Goal: Entertainment & Leisure: Browse casually

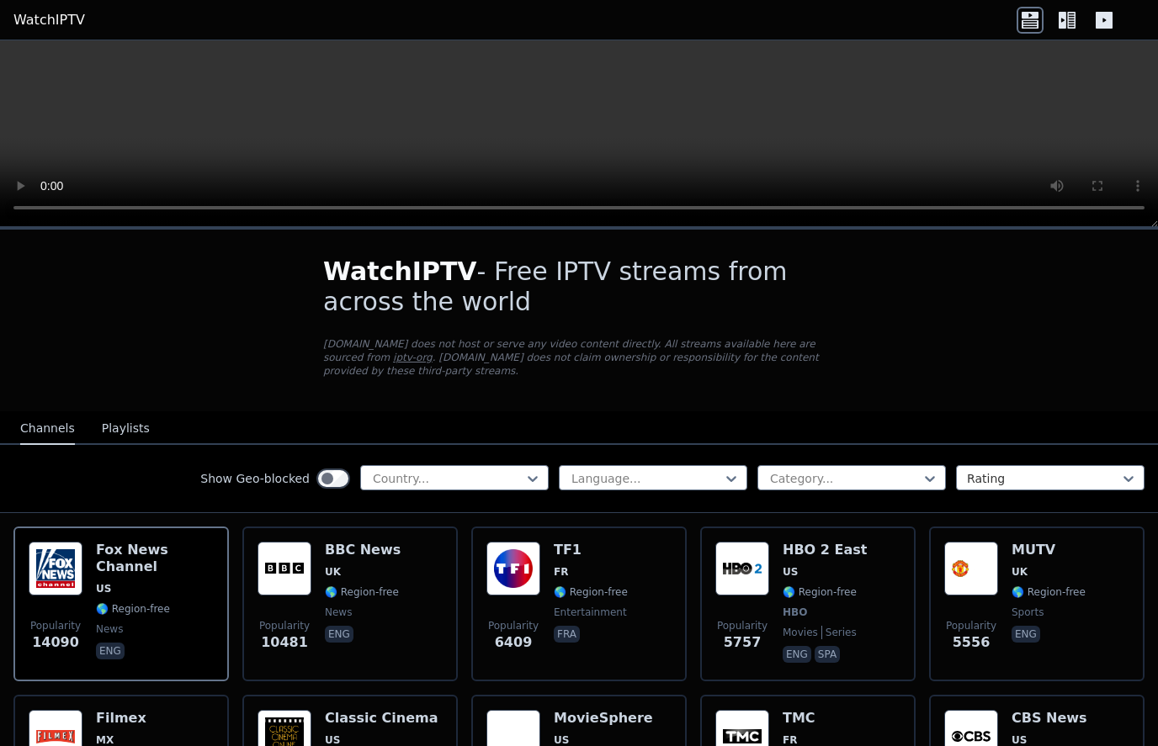
click at [289, 567] on img at bounding box center [284, 569] width 54 height 54
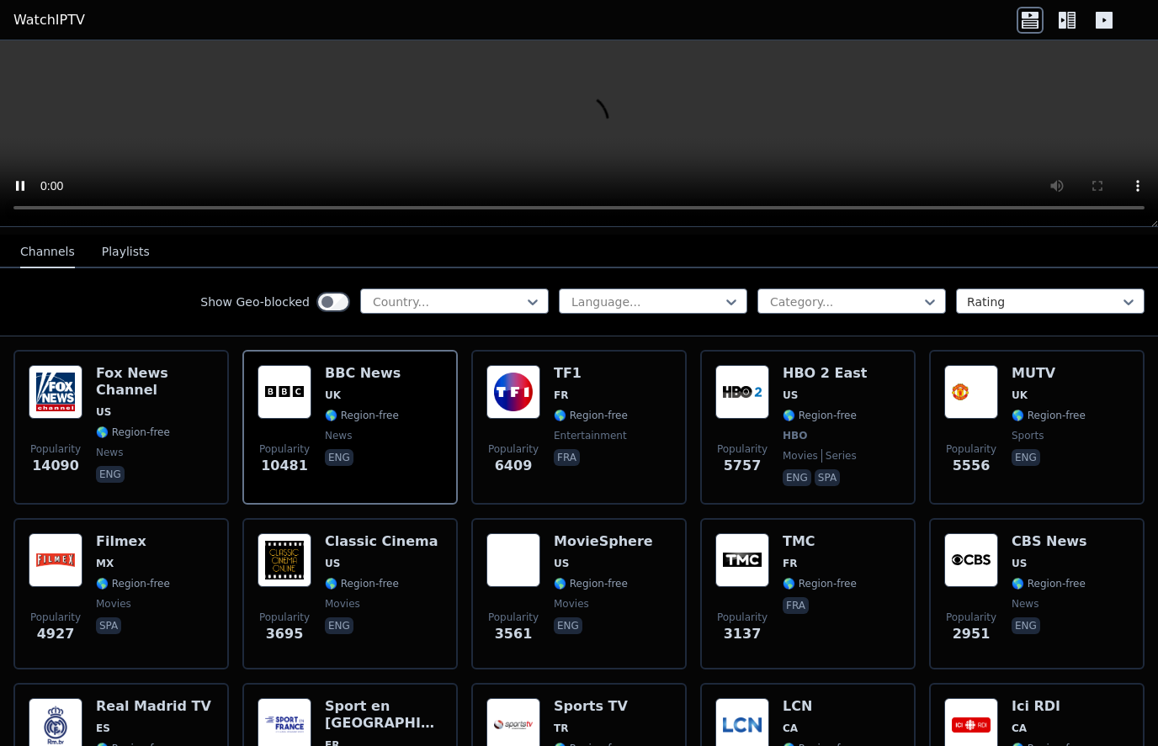
scroll to position [176, 0]
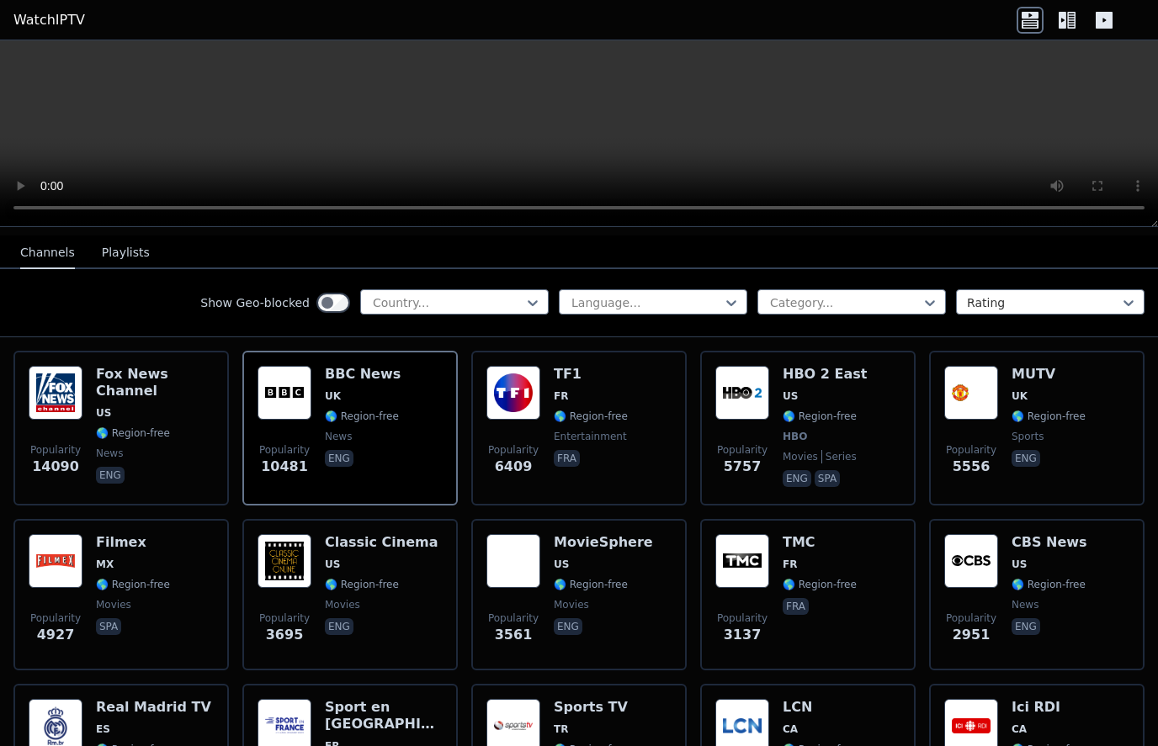
click at [740, 403] on img at bounding box center [742, 393] width 54 height 54
click at [968, 406] on img at bounding box center [971, 393] width 54 height 54
click at [970, 408] on img at bounding box center [971, 393] width 54 height 54
click at [61, 565] on img at bounding box center [56, 561] width 54 height 54
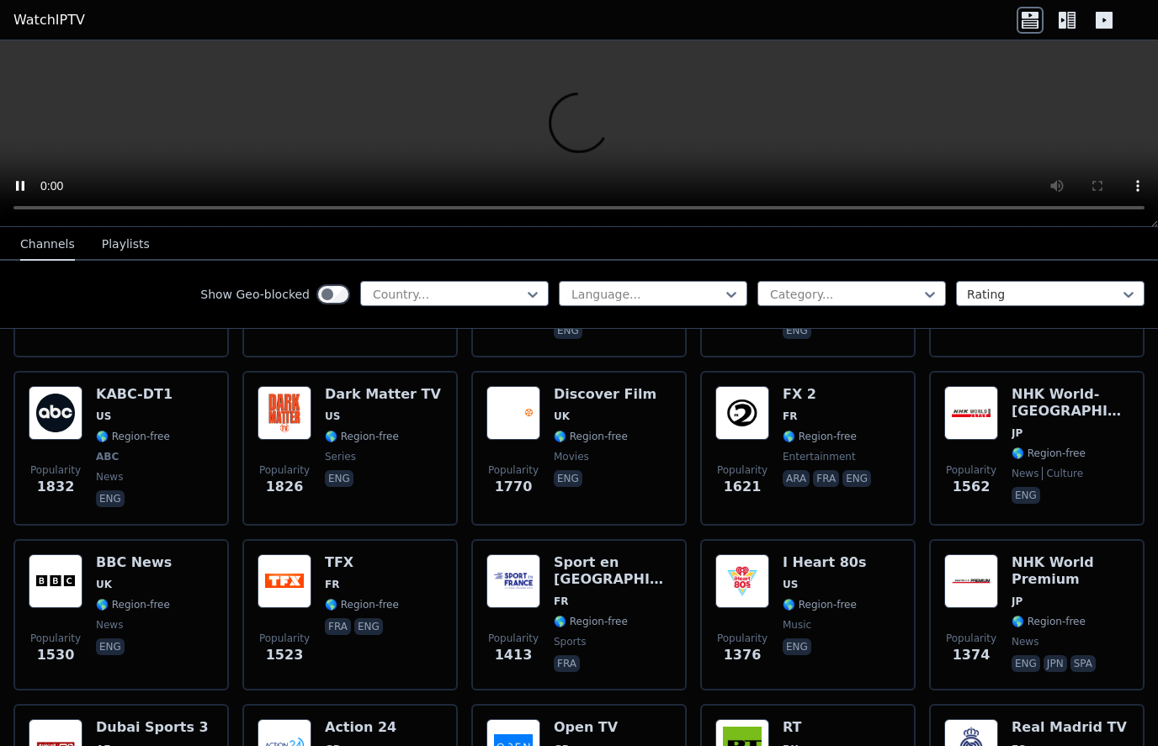
scroll to position [1031, 0]
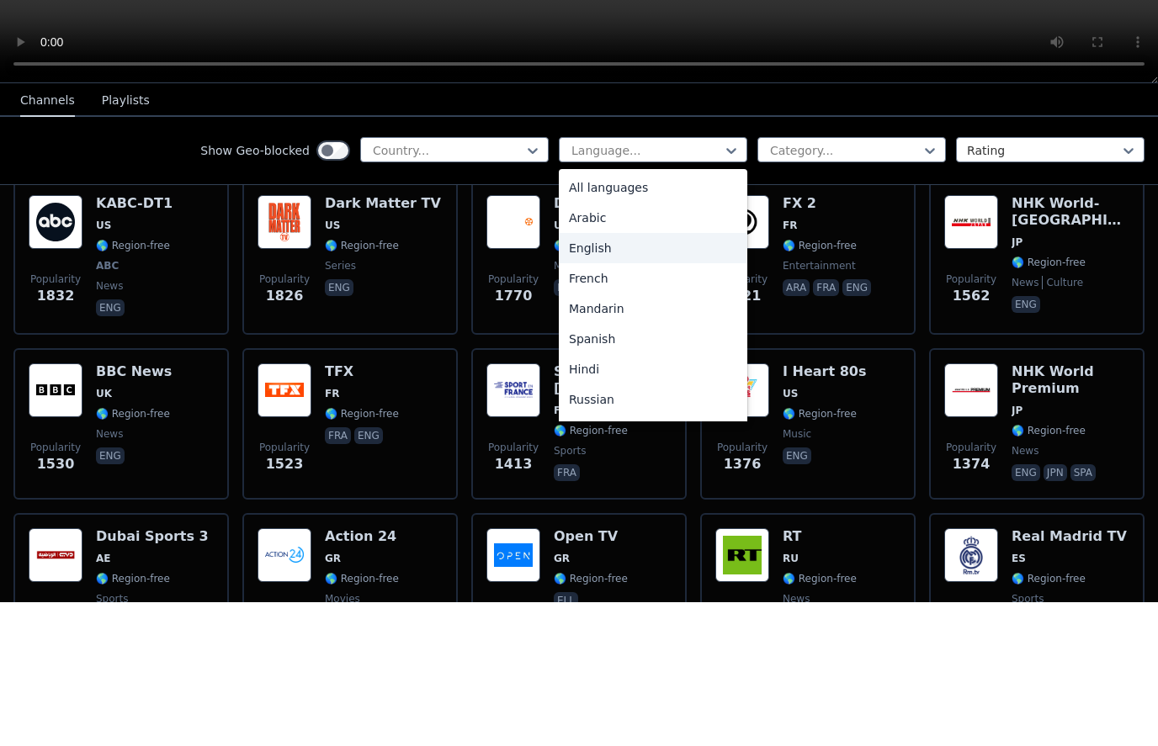
click at [629, 377] on div "English" at bounding box center [653, 392] width 188 height 30
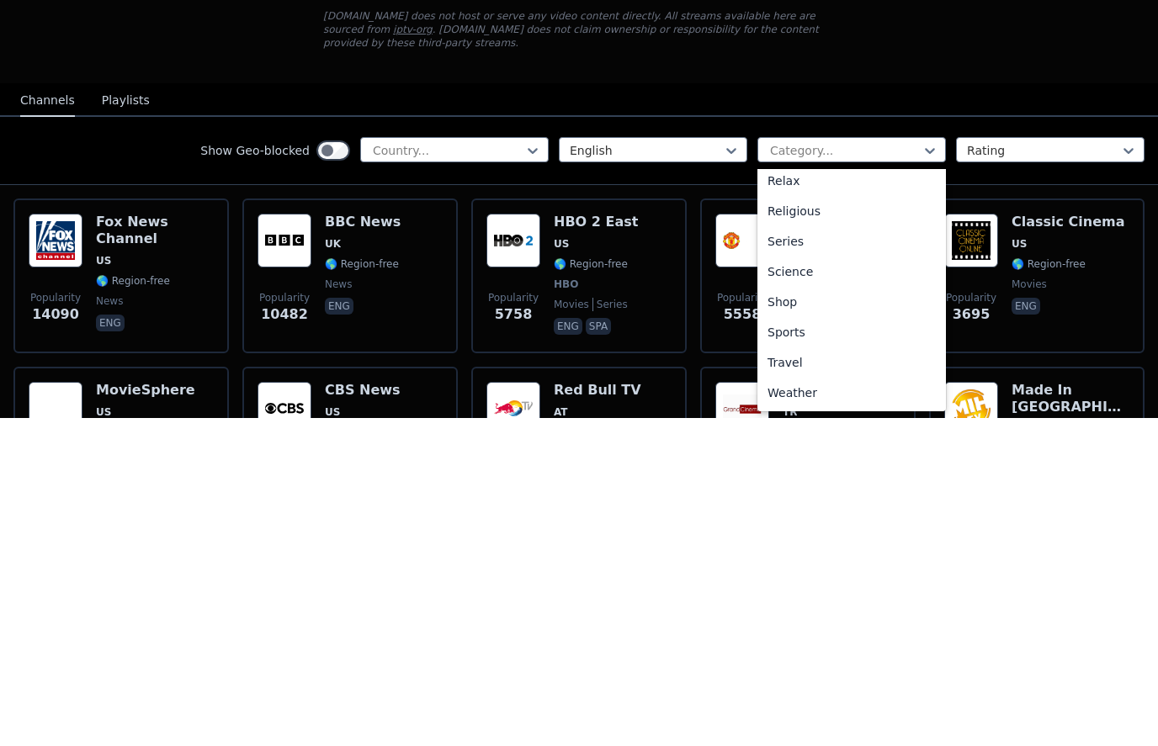
scroll to position [582, 0]
click at [799, 585] on div "Science" at bounding box center [851, 600] width 188 height 30
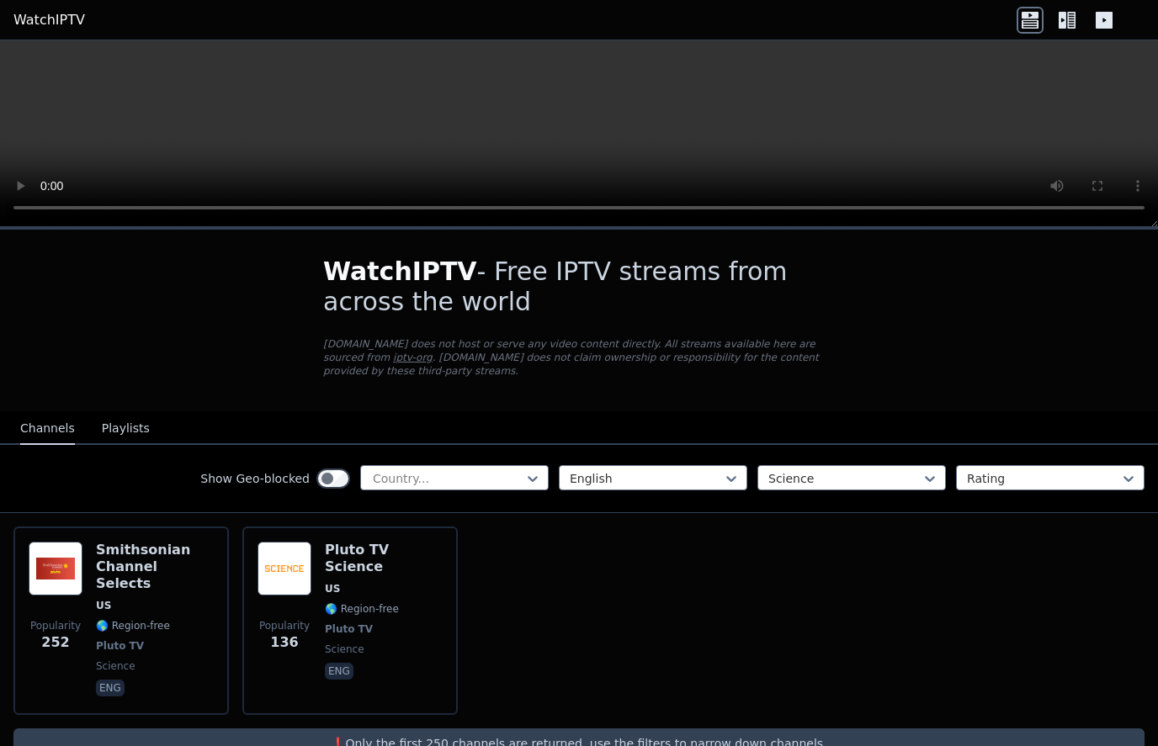
click at [868, 491] on div "English Science Rating" at bounding box center [852, 478] width 586 height 27
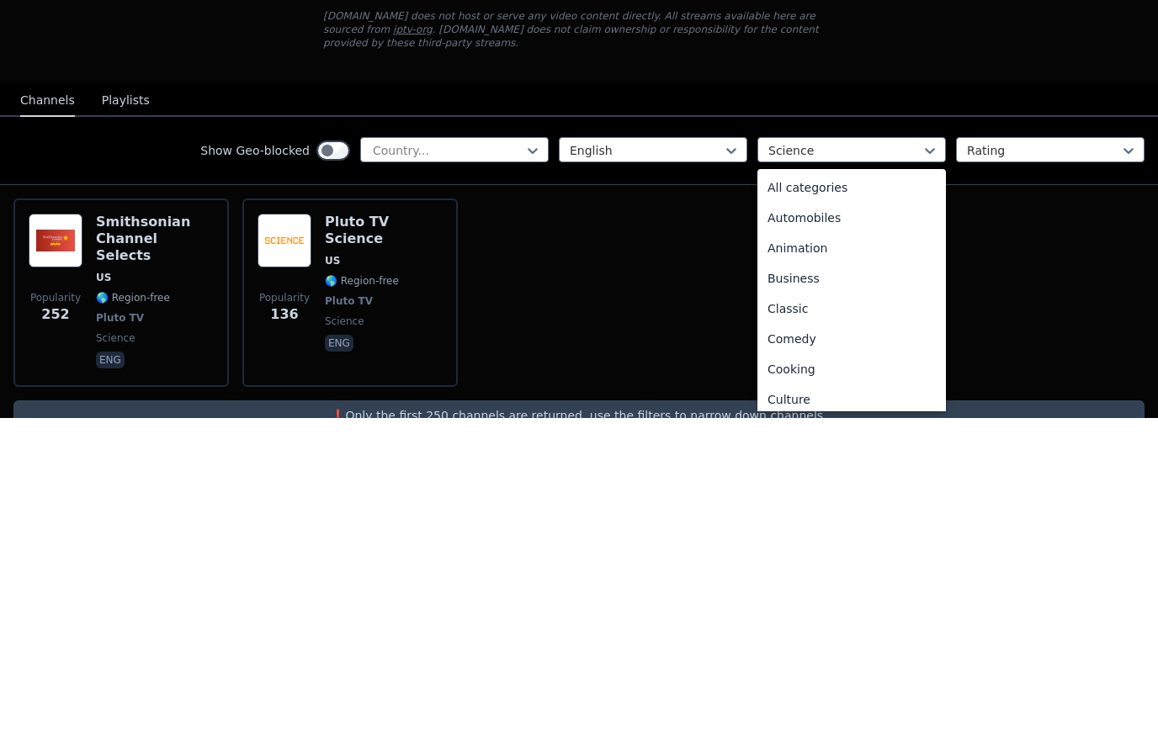
scroll to position [458, 0]
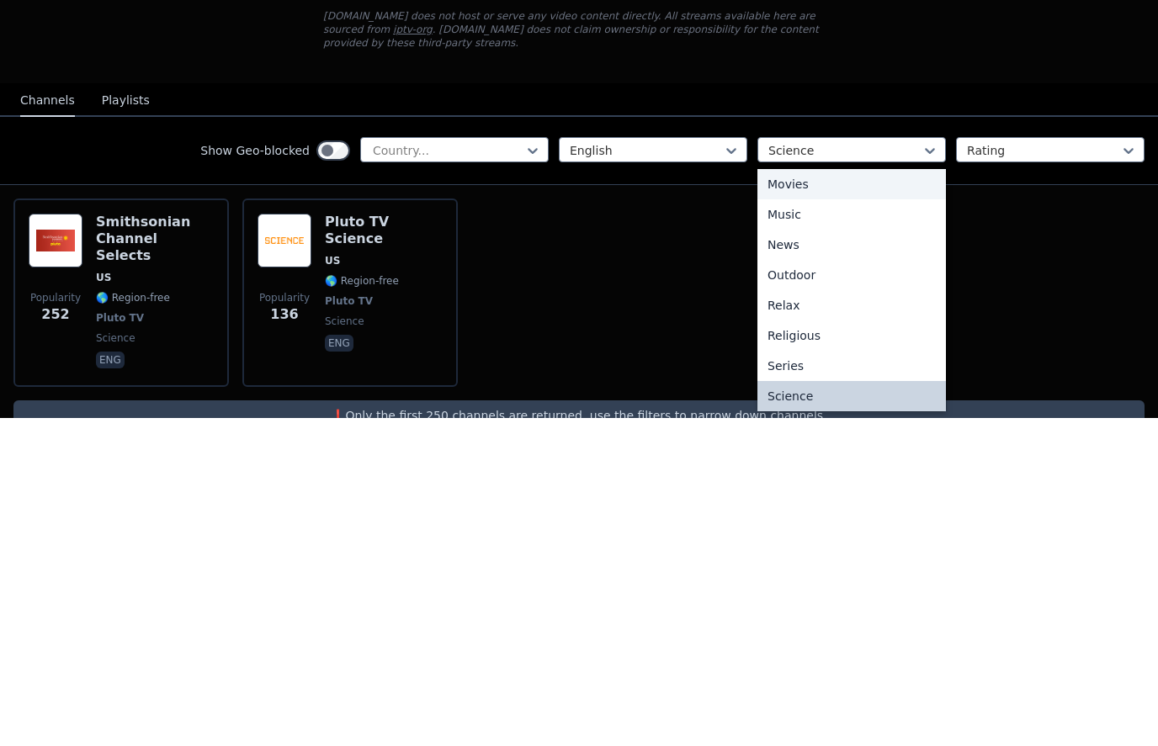
click at [817, 497] on div "Movies" at bounding box center [851, 512] width 188 height 30
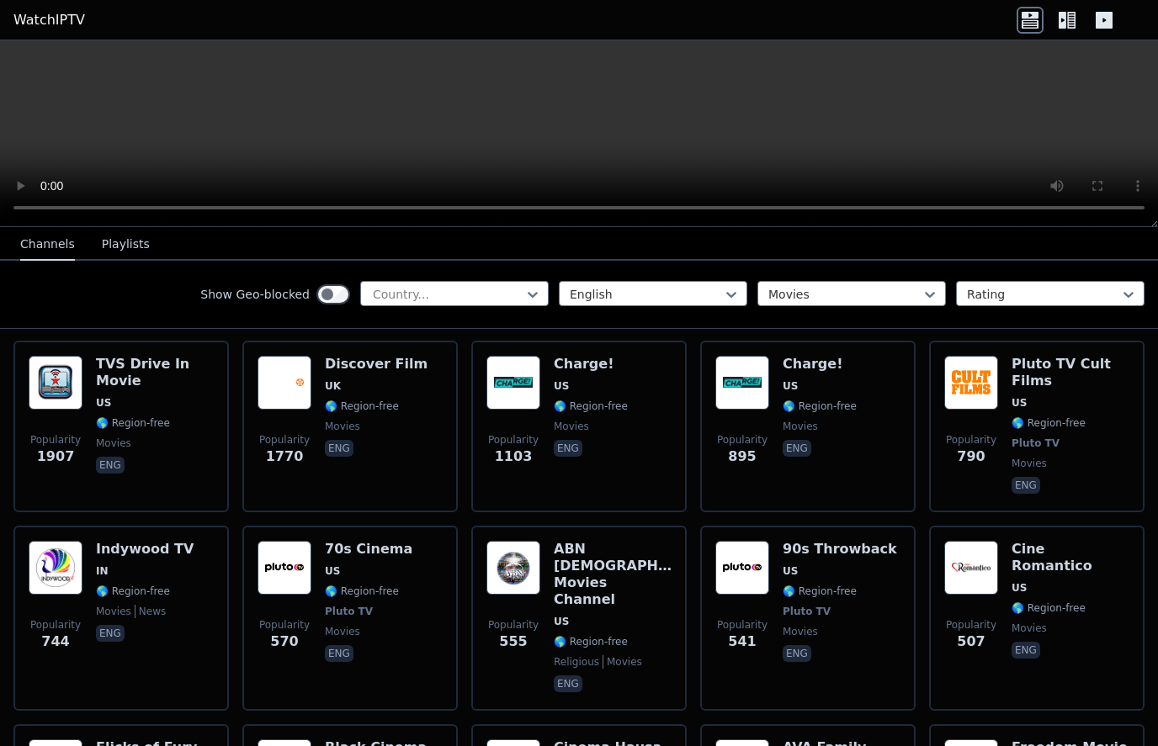
scroll to position [353, 0]
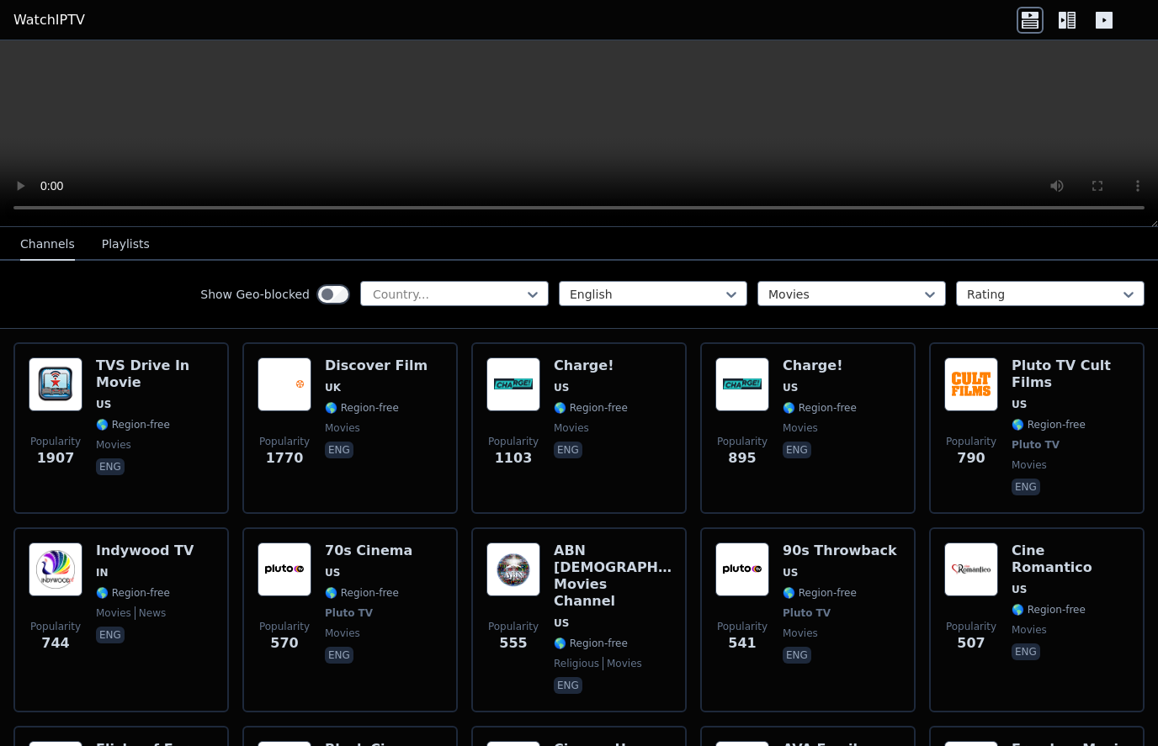
click at [832, 558] on h6 "90s Throwback" at bounding box center [840, 551] width 114 height 17
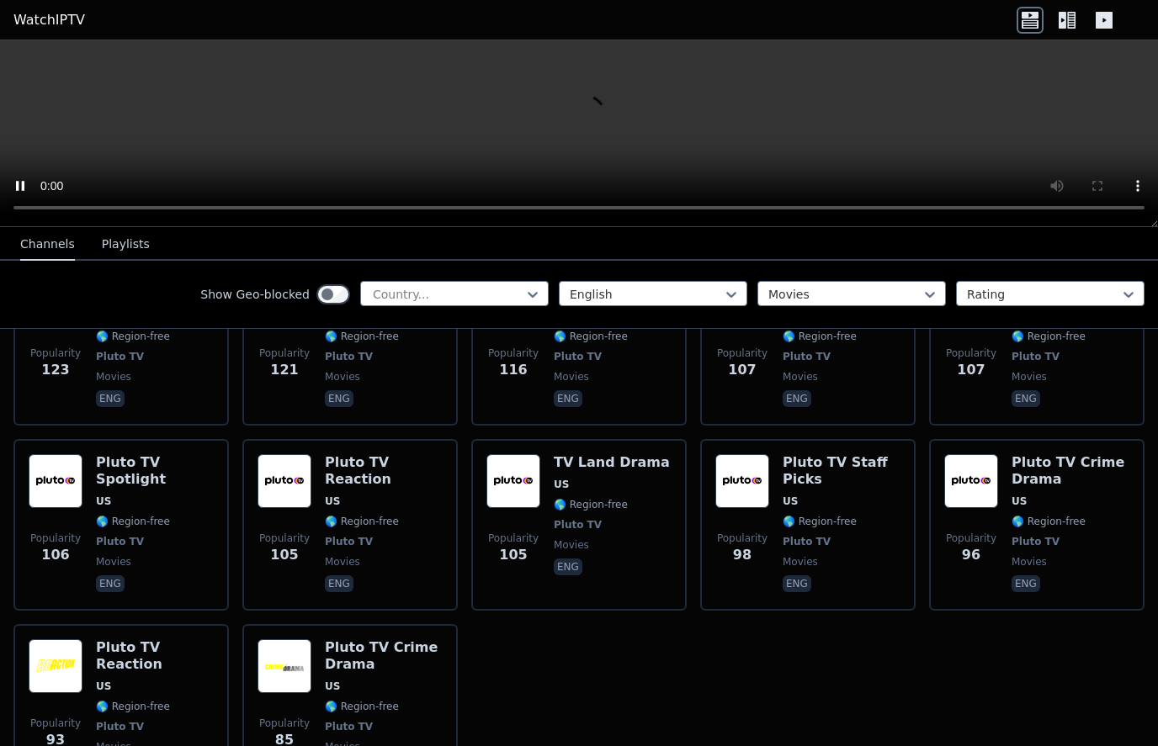
scroll to position [1765, 0]
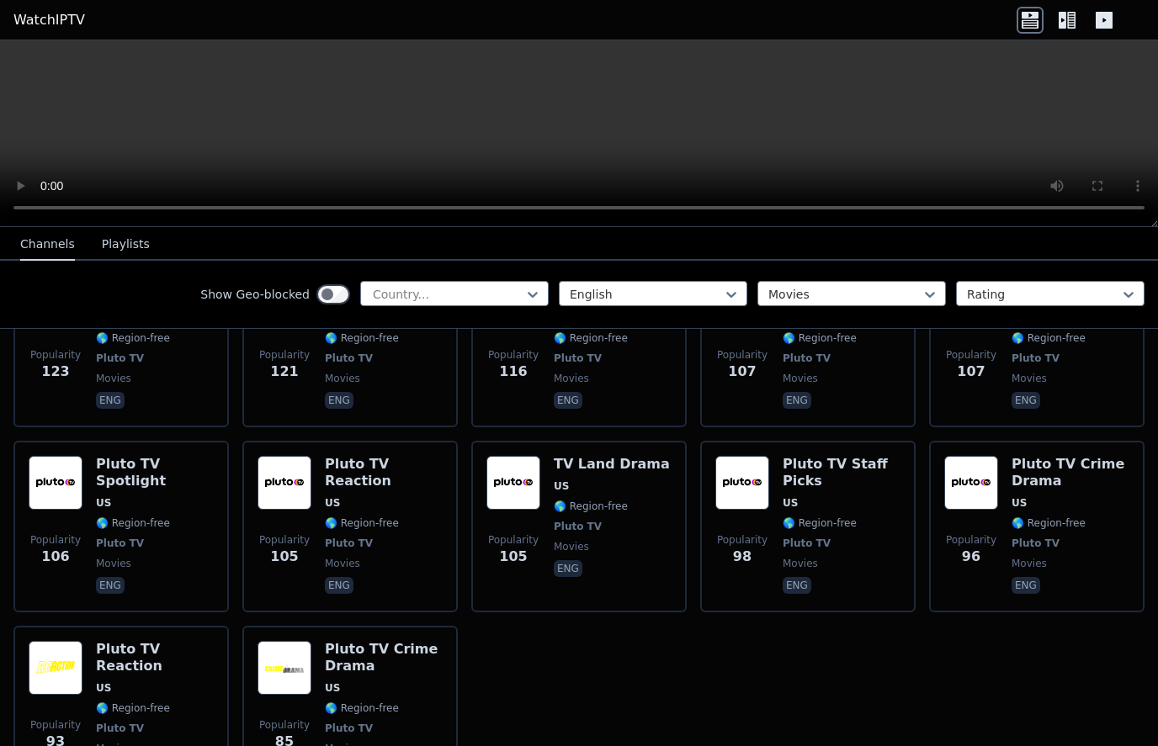
click at [990, 456] on img at bounding box center [971, 483] width 54 height 54
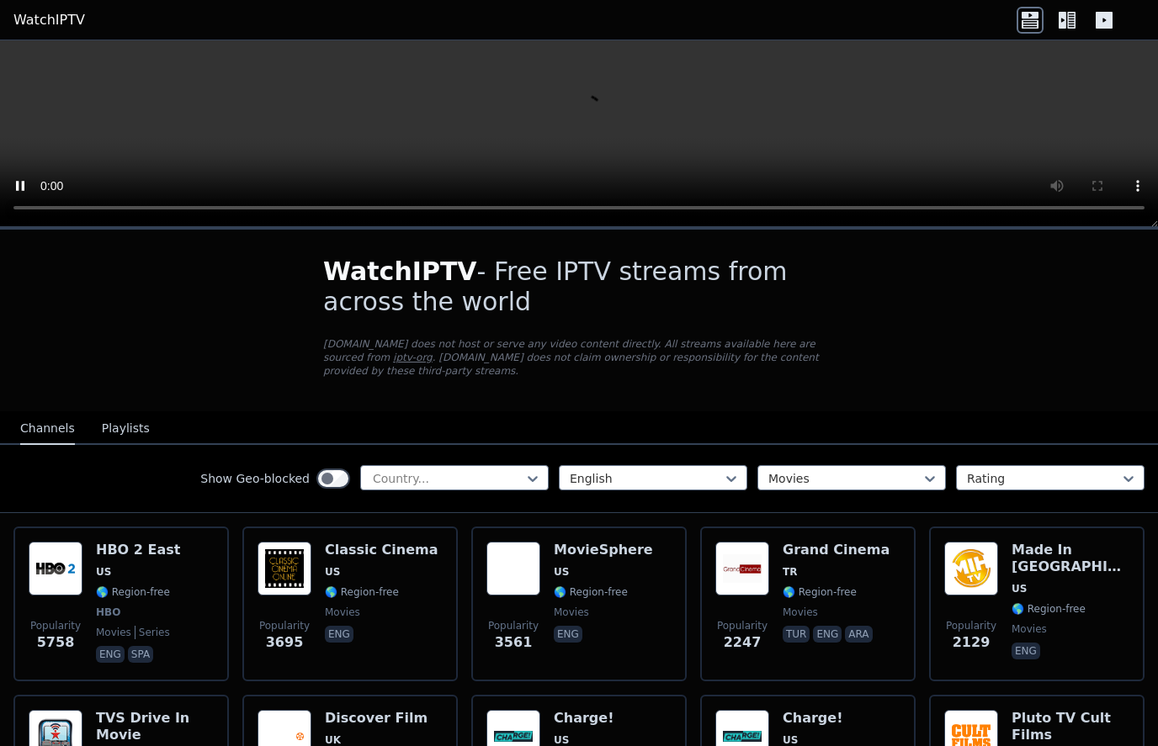
scroll to position [0, 0]
click at [56, 559] on img at bounding box center [56, 569] width 54 height 54
click at [745, 568] on img at bounding box center [742, 569] width 54 height 54
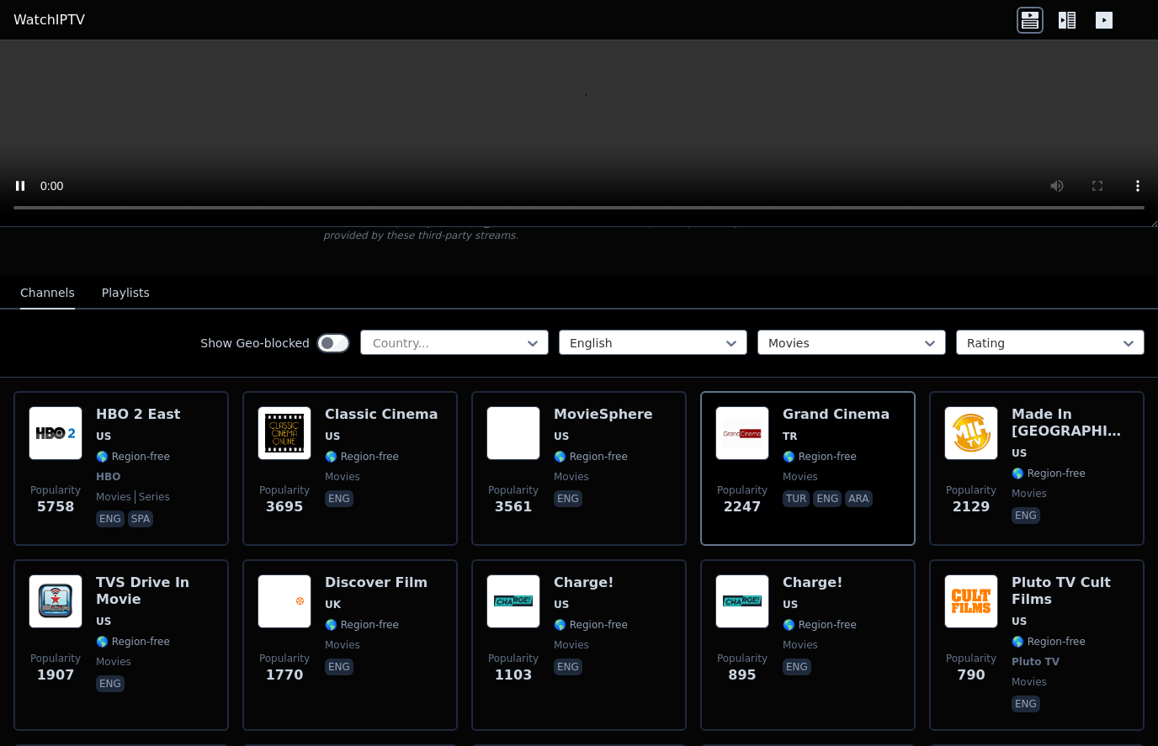
scroll to position [145, 0]
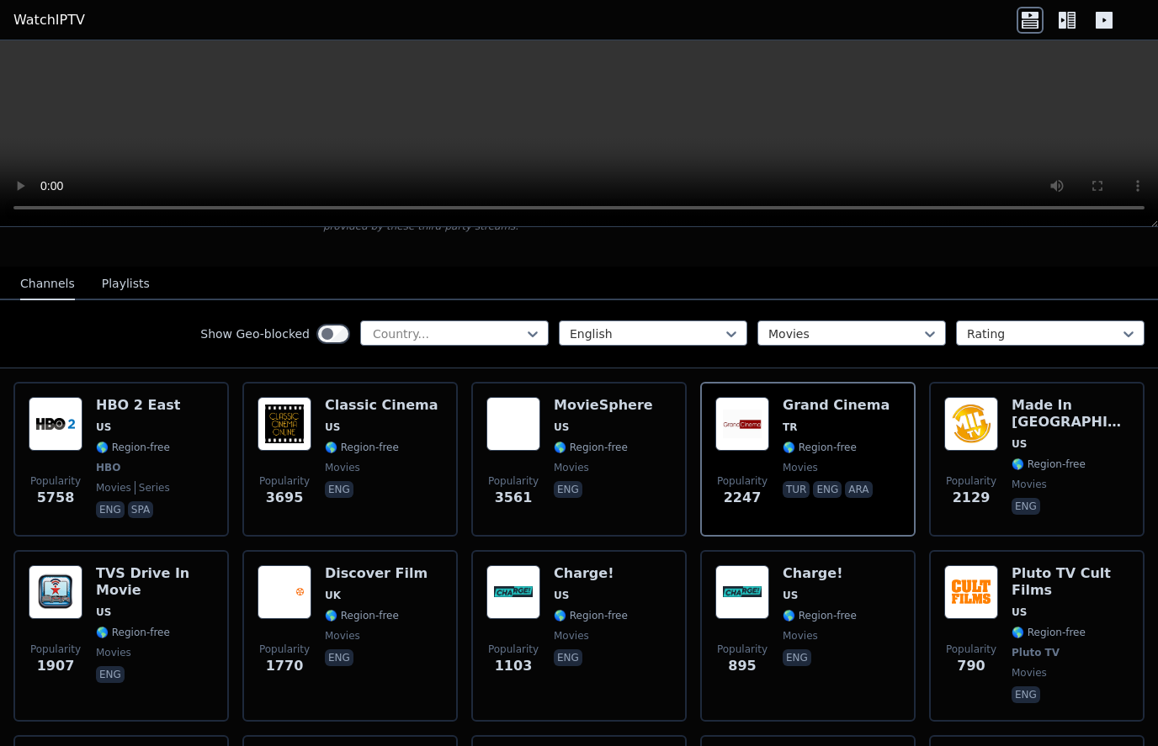
click at [973, 417] on img at bounding box center [971, 424] width 54 height 54
click at [744, 592] on img at bounding box center [742, 592] width 54 height 54
click at [746, 598] on img at bounding box center [742, 592] width 54 height 54
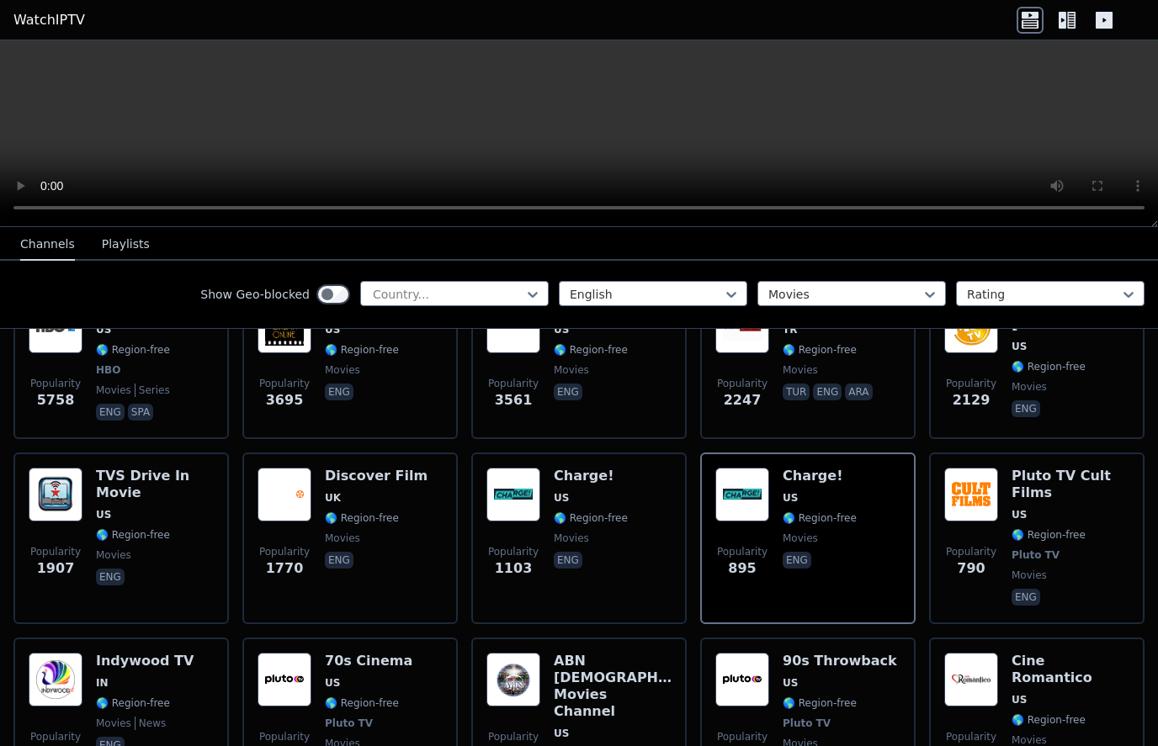
scroll to position [209, 0]
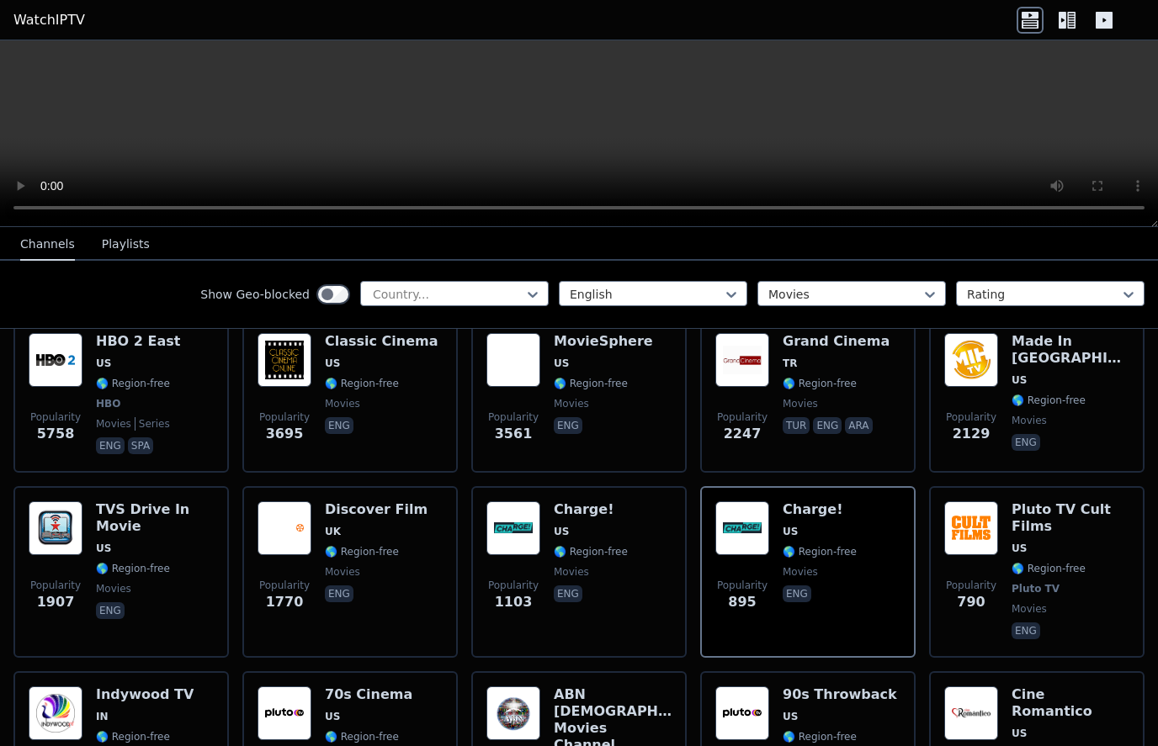
click at [590, 130] on video at bounding box center [579, 133] width 1158 height 187
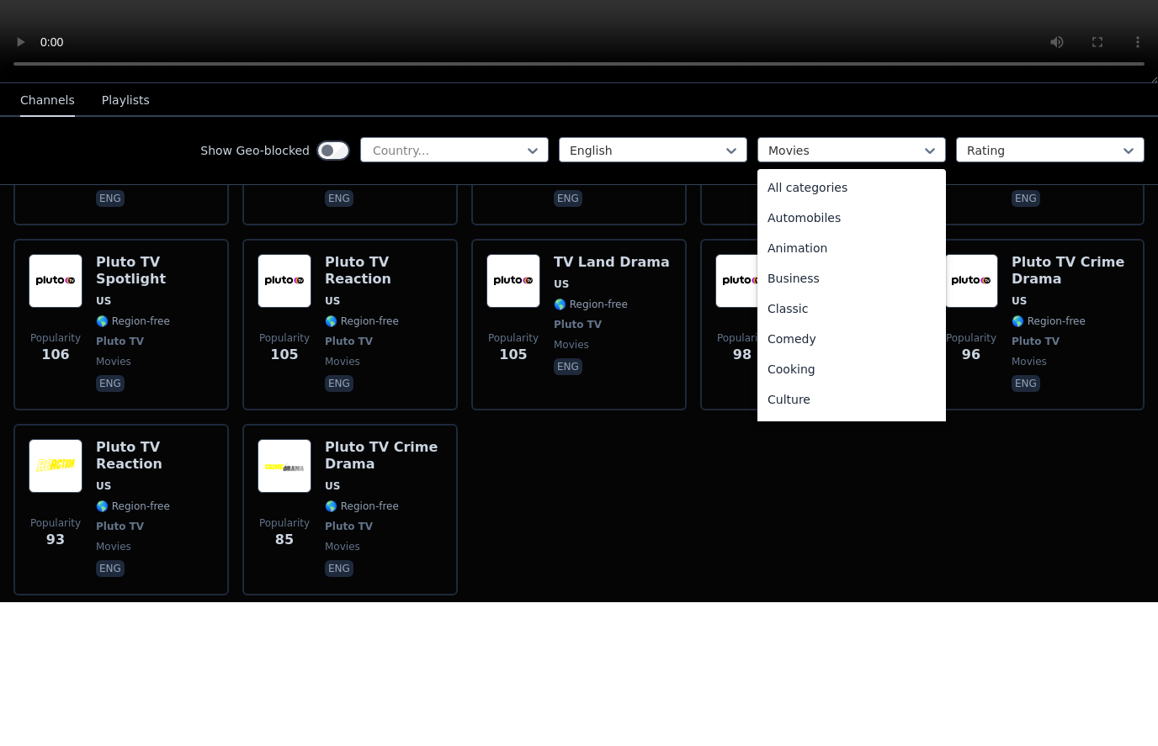
scroll to position [246, 0]
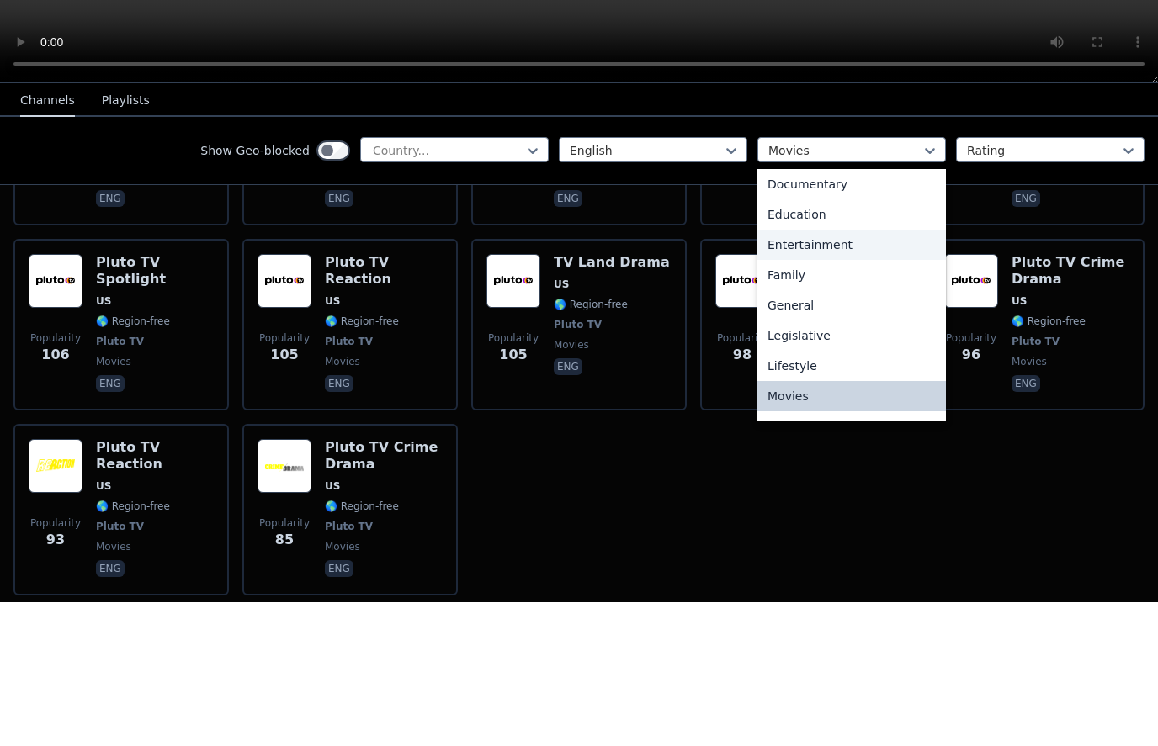
click at [826, 374] on div "Entertainment" at bounding box center [851, 389] width 188 height 30
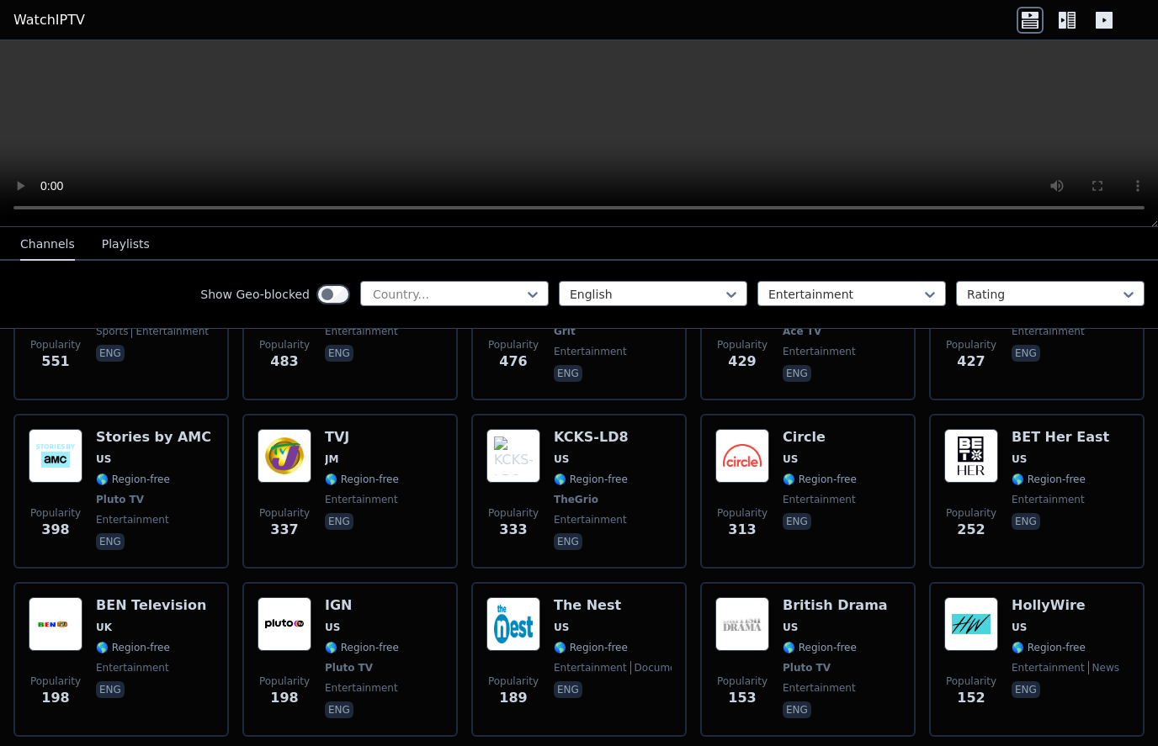
scroll to position [447, 0]
click at [54, 454] on img at bounding box center [56, 455] width 54 height 54
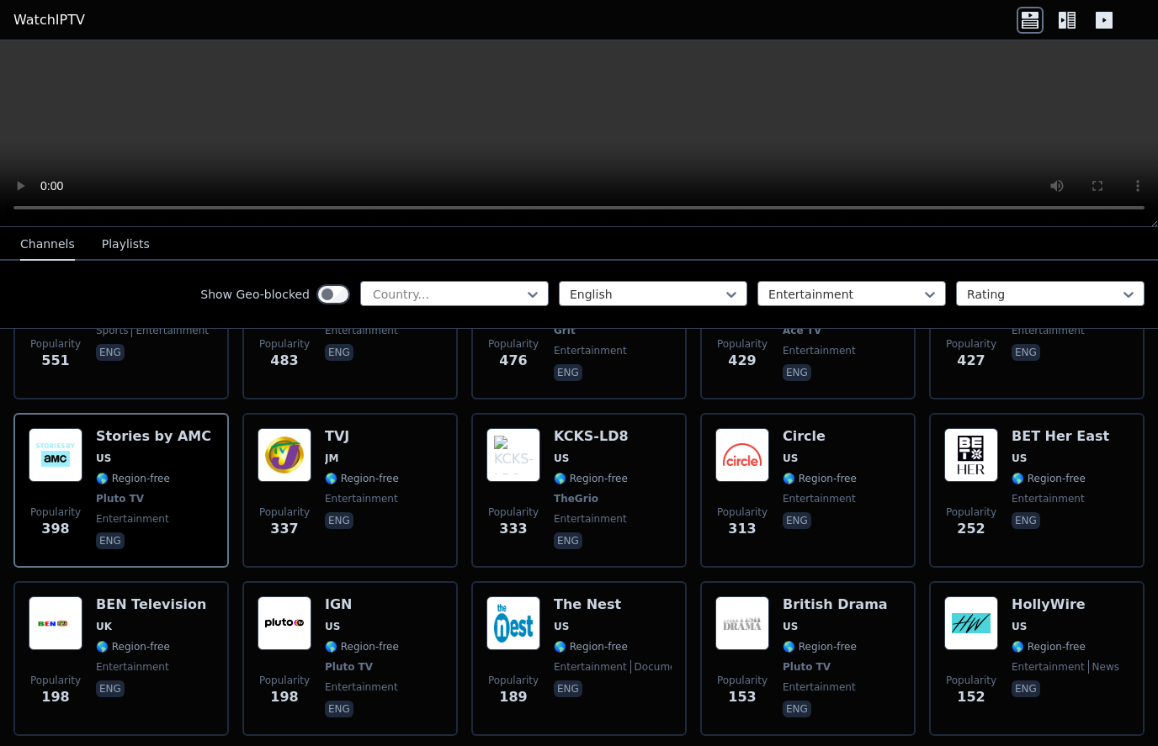
click at [1096, 29] on icon at bounding box center [1104, 20] width 27 height 27
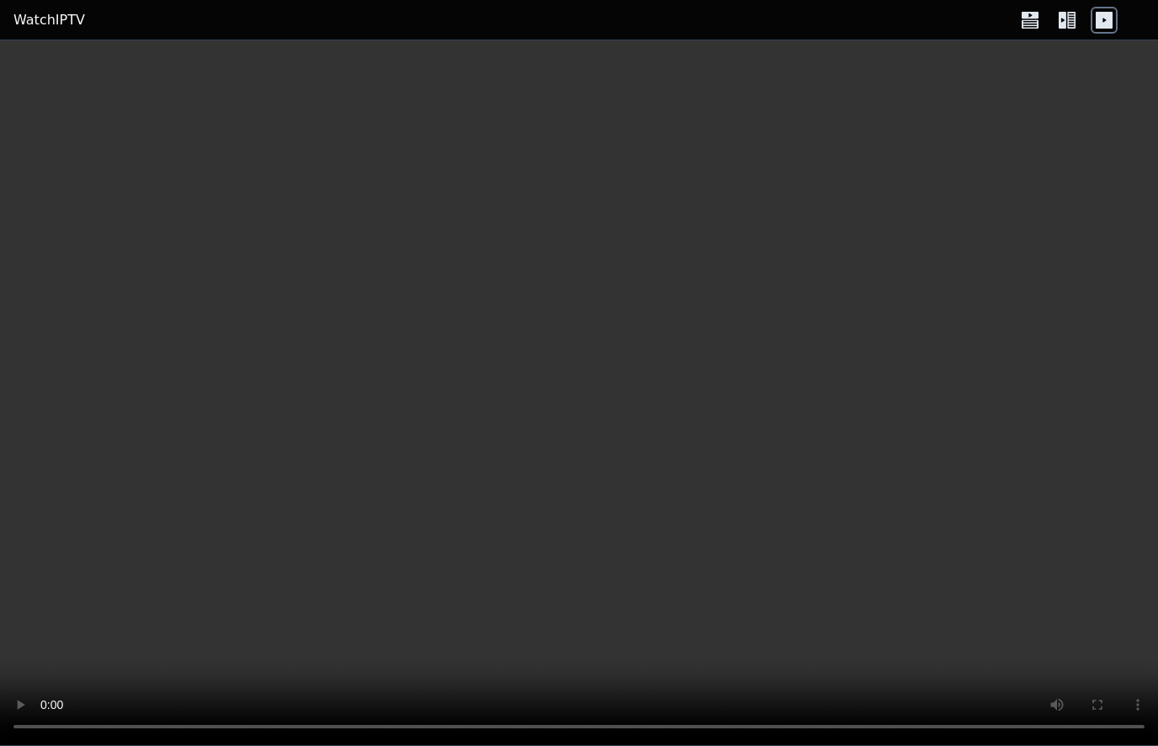
click at [1067, 24] on icon at bounding box center [1066, 20] width 27 height 27
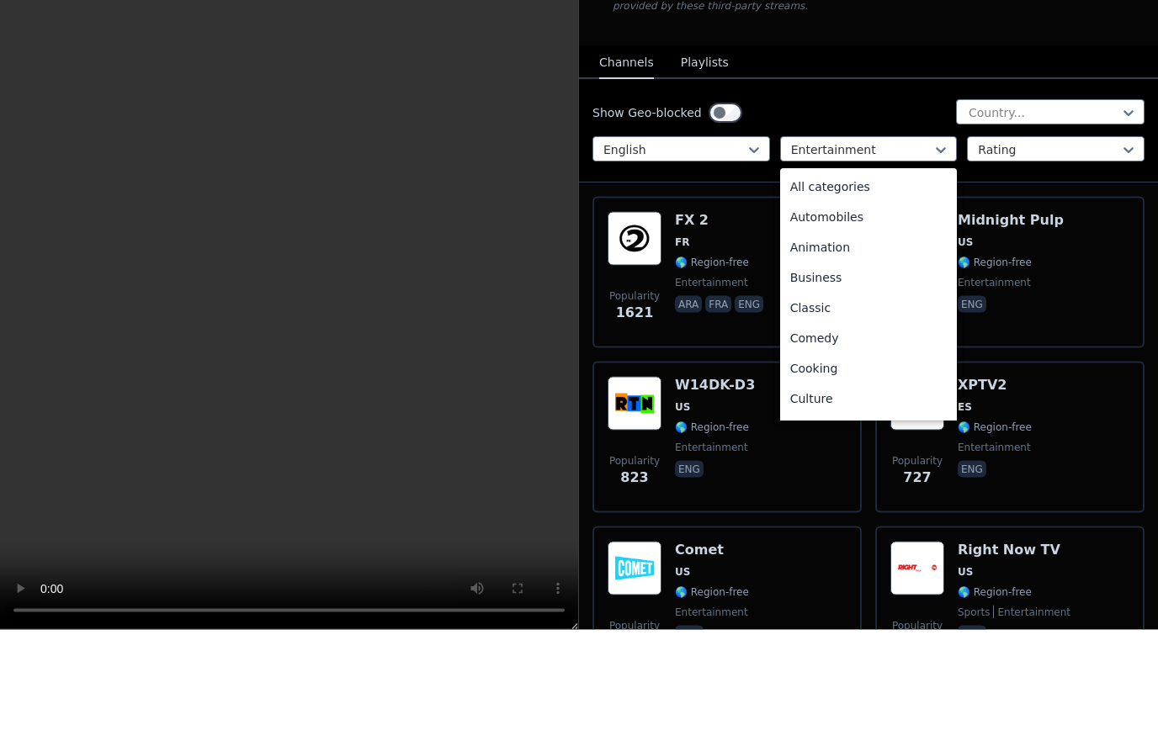
scroll to position [94, 0]
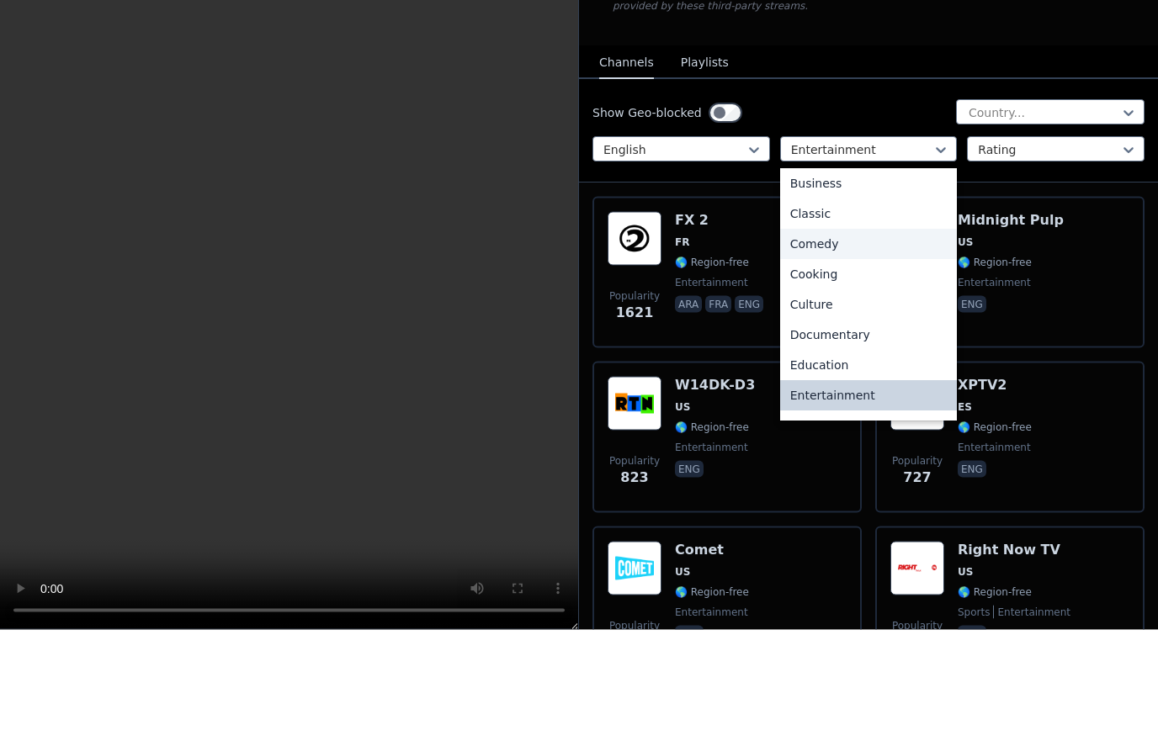
click at [837, 346] on div "Comedy" at bounding box center [869, 361] width 178 height 30
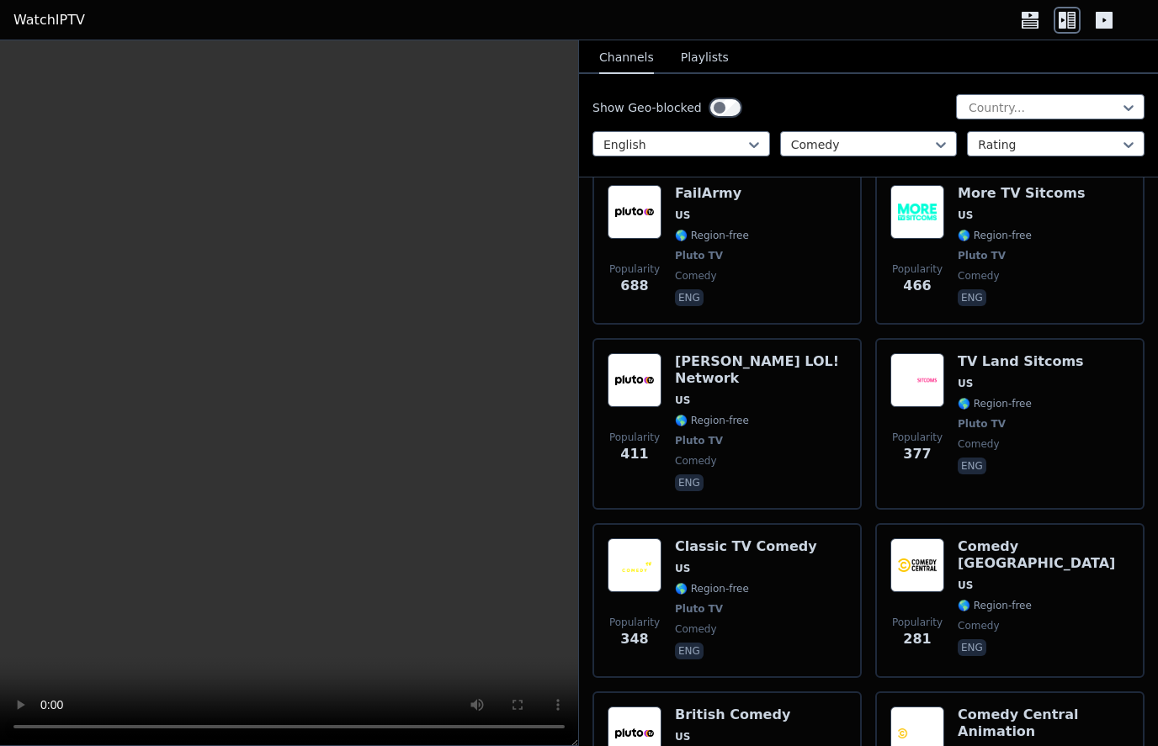
scroll to position [206, 0]
click at [908, 226] on img at bounding box center [917, 211] width 54 height 54
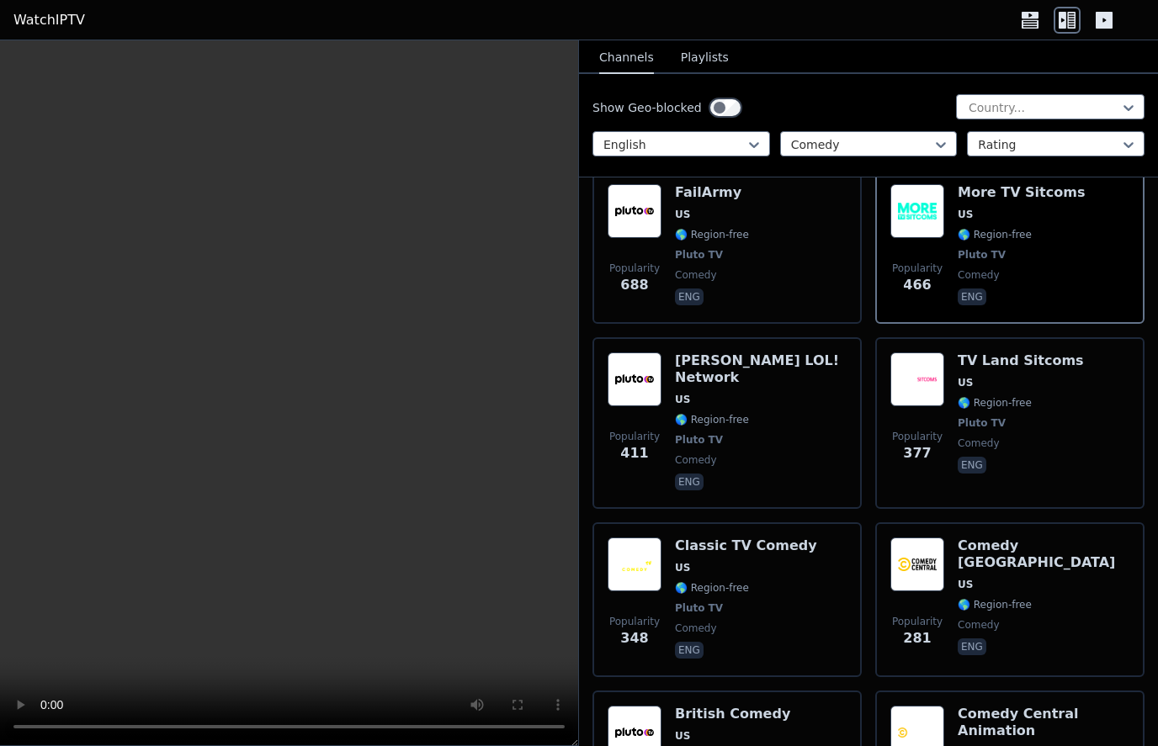
click at [921, 406] on img at bounding box center [917, 380] width 54 height 54
click at [924, 549] on img at bounding box center [917, 565] width 54 height 54
click at [661, 538] on img at bounding box center [635, 565] width 54 height 54
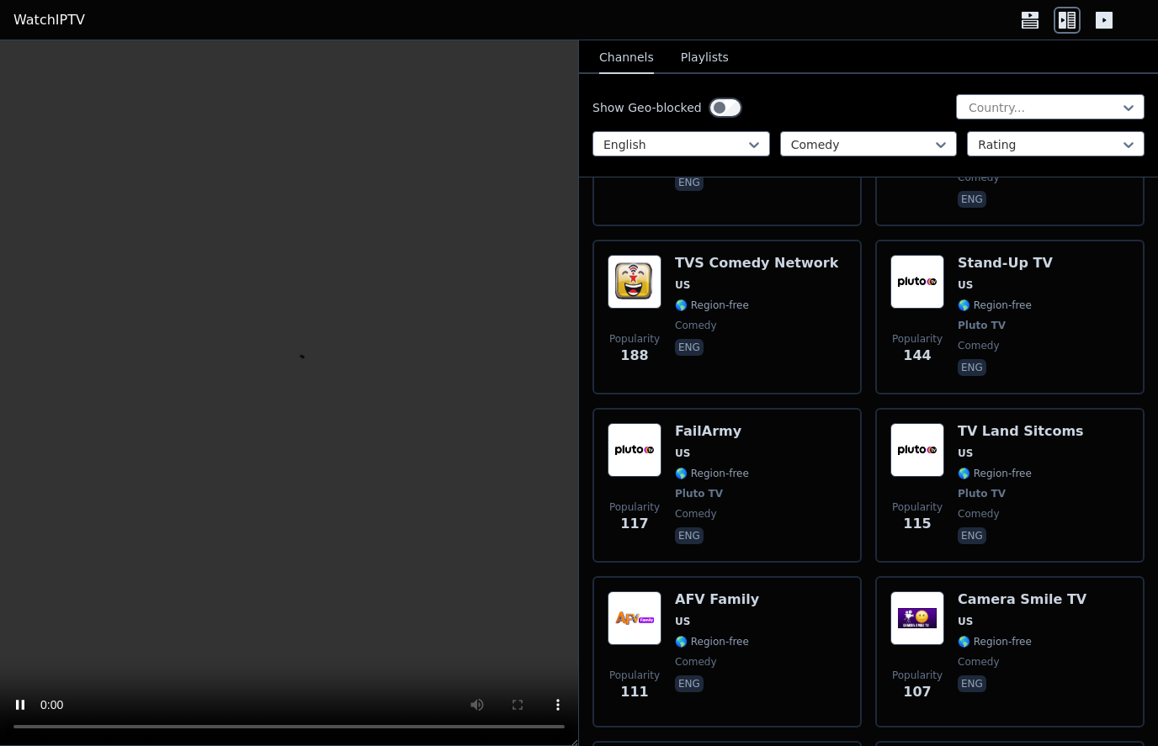
scroll to position [843, 0]
click at [639, 425] on img at bounding box center [635, 449] width 54 height 54
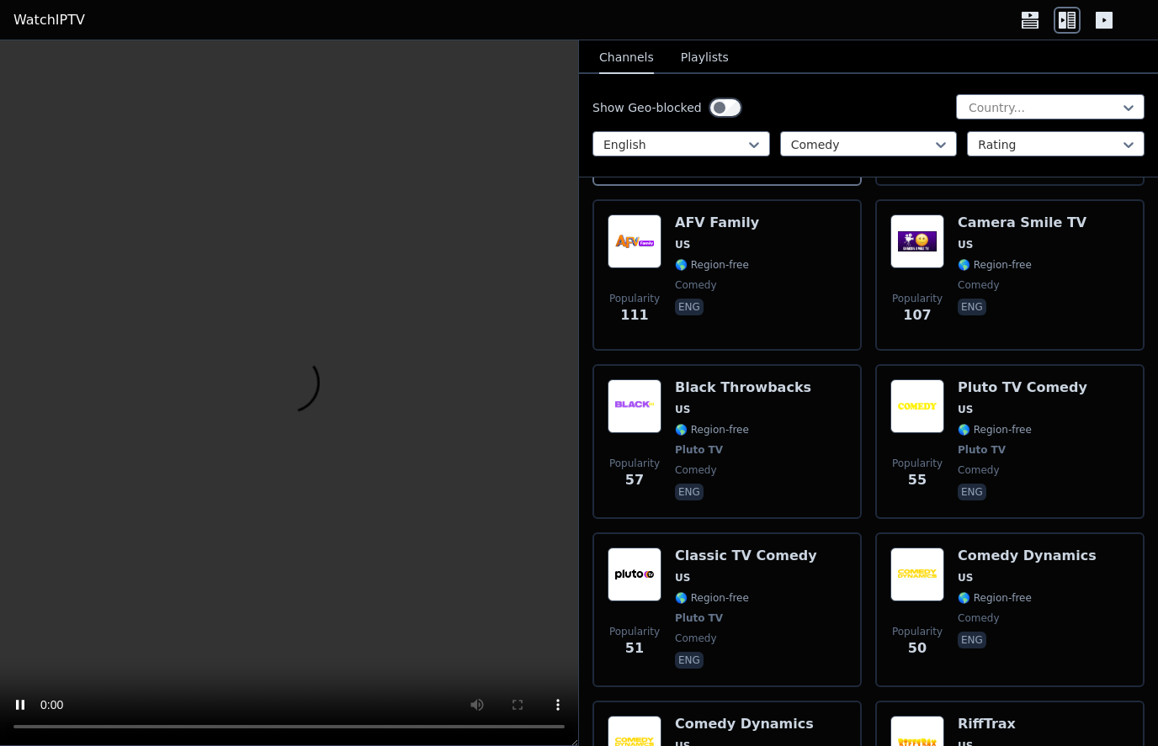
scroll to position [1222, 0]
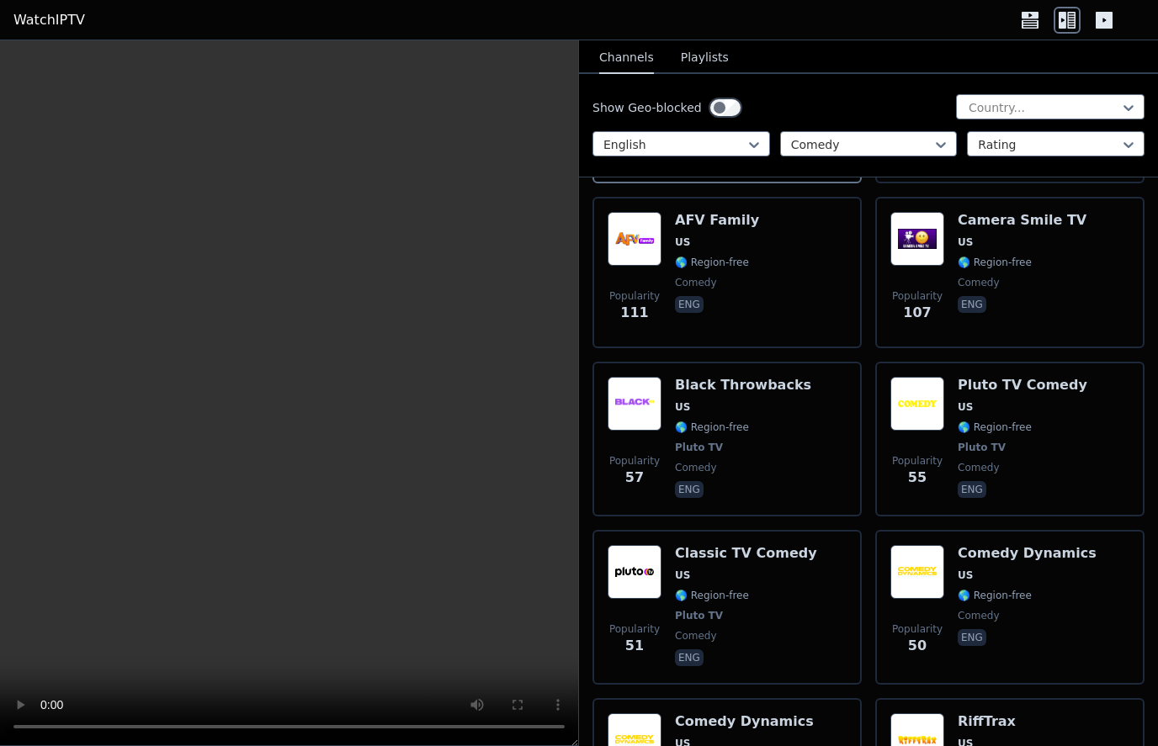
click at [643, 545] on img at bounding box center [635, 572] width 54 height 54
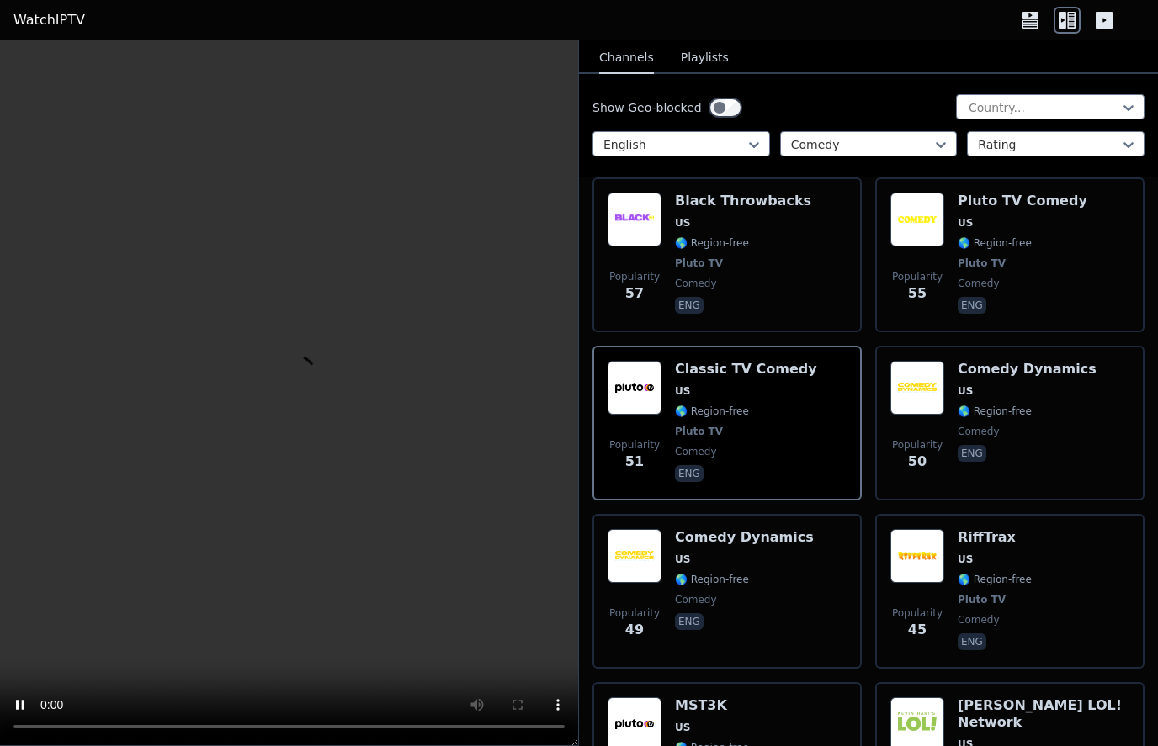
scroll to position [1416, 0]
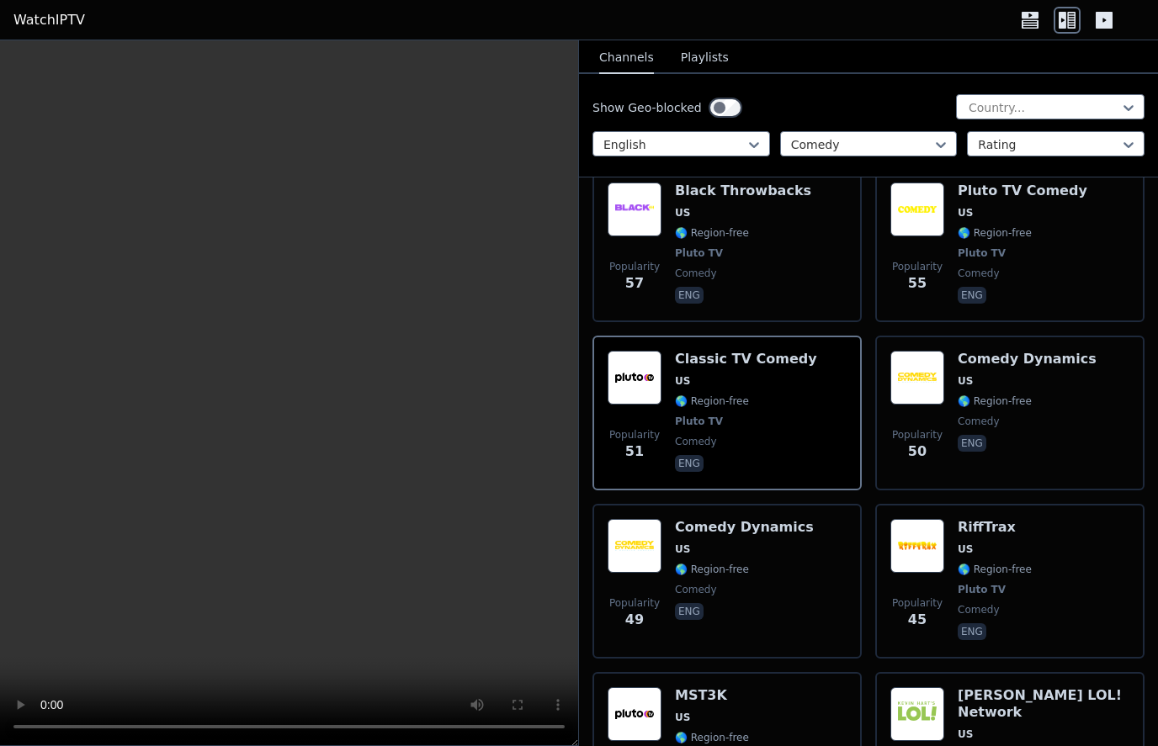
click at [923, 519] on img at bounding box center [917, 546] width 54 height 54
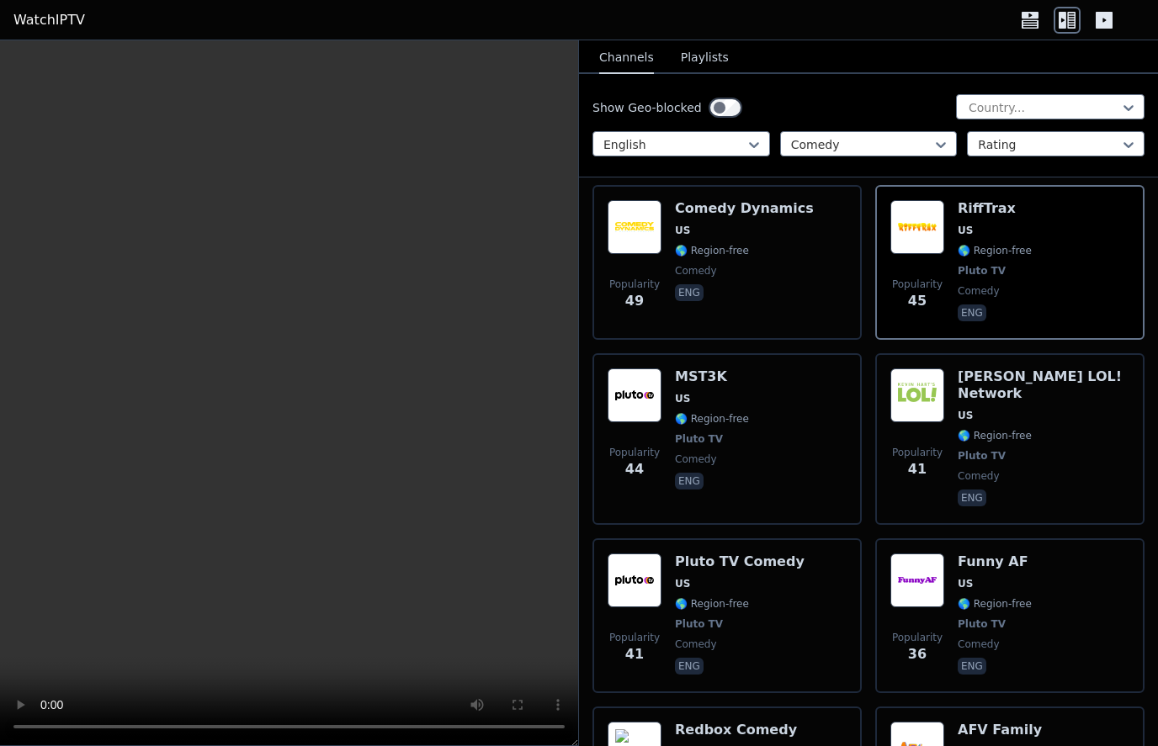
scroll to position [1736, 0]
click at [650, 368] on img at bounding box center [635, 395] width 54 height 54
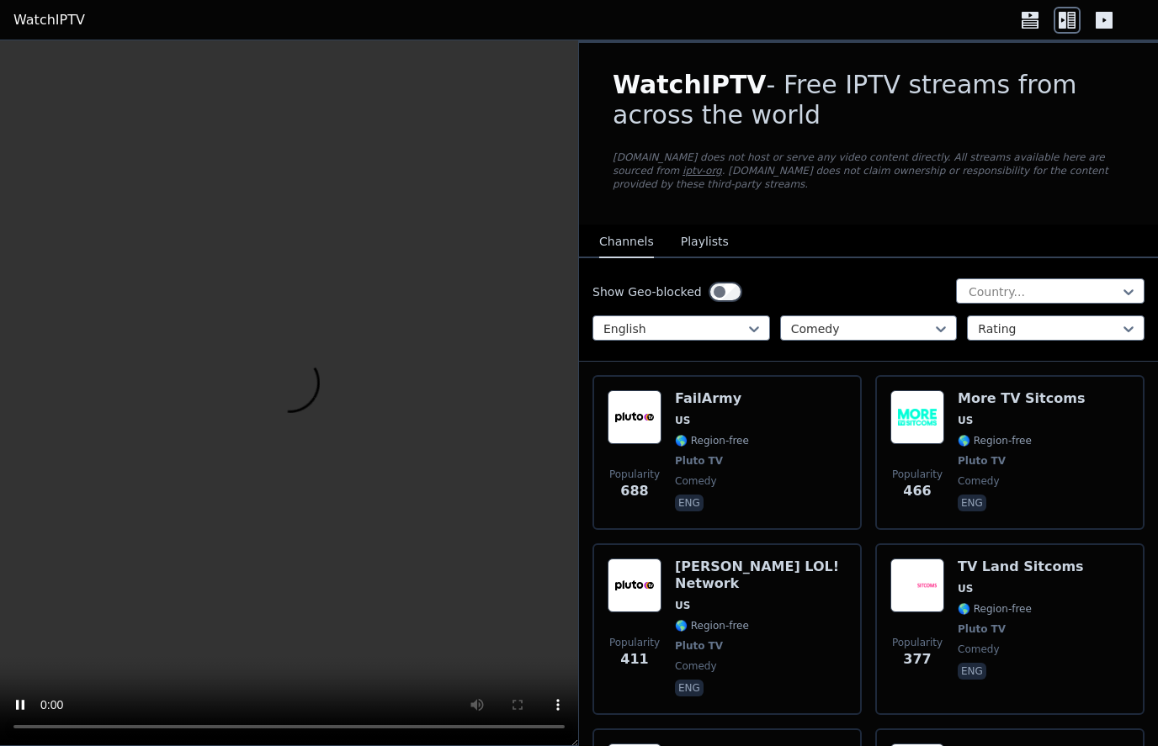
scroll to position [0, 0]
click at [695, 240] on button "Playlists" at bounding box center [705, 242] width 48 height 32
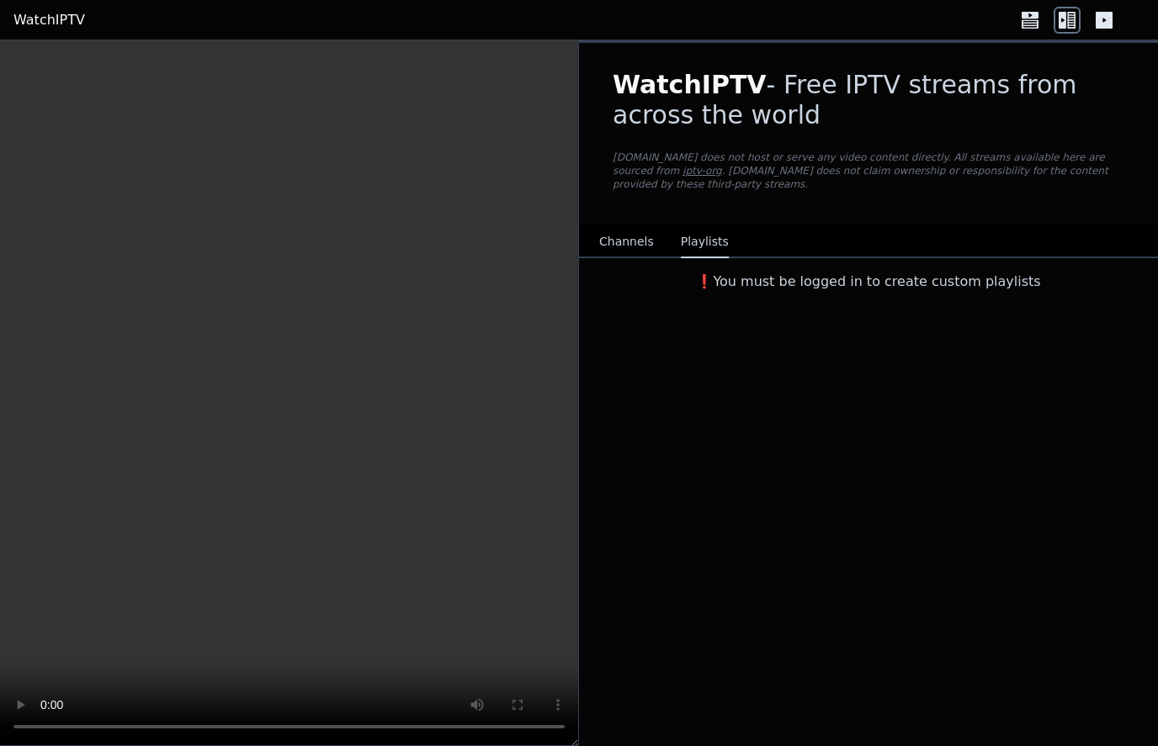
click at [620, 233] on button "Channels" at bounding box center [626, 242] width 55 height 32
